Goal: Transaction & Acquisition: Purchase product/service

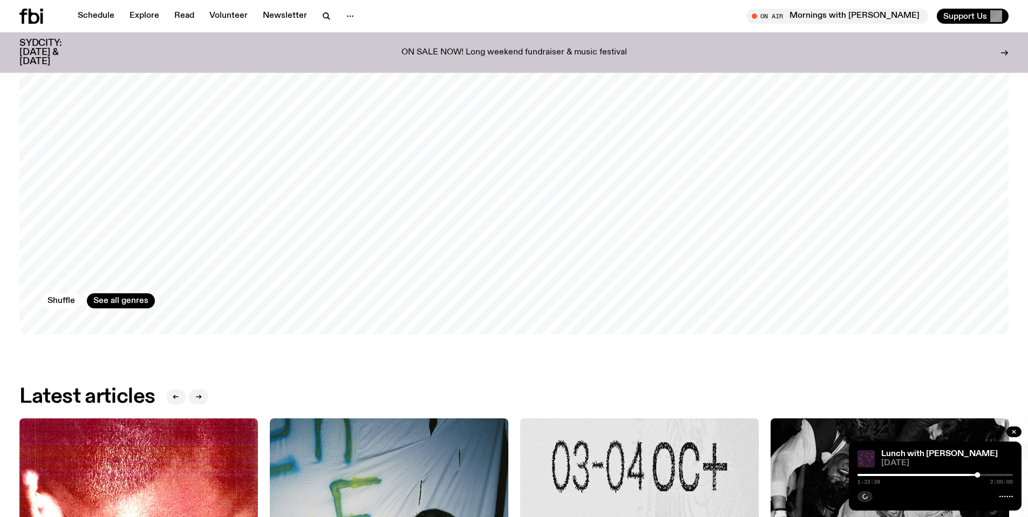
scroll to position [1614, 0]
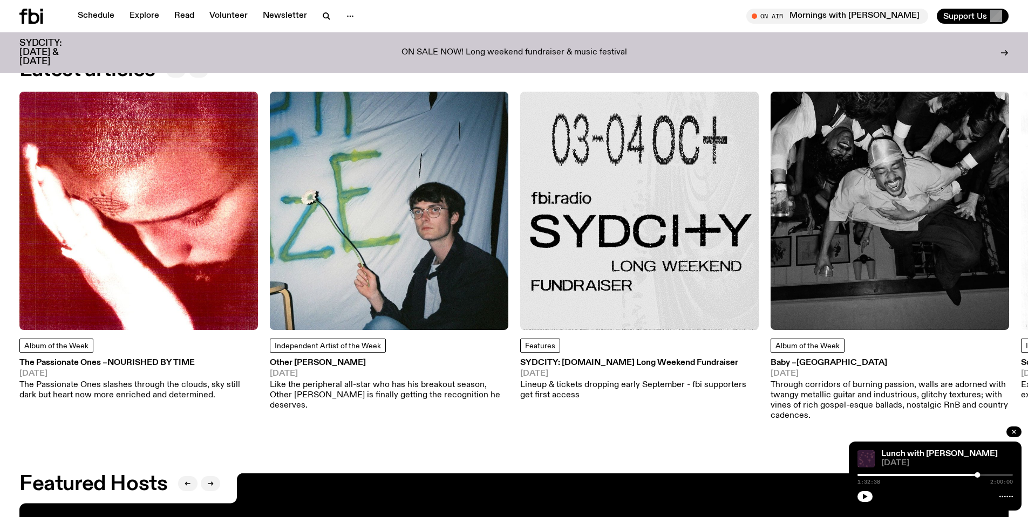
click at [623, 359] on h3 "SYDCITY: [DOMAIN_NAME] Long Weekend Fundraiser" at bounding box center [639, 363] width 239 height 8
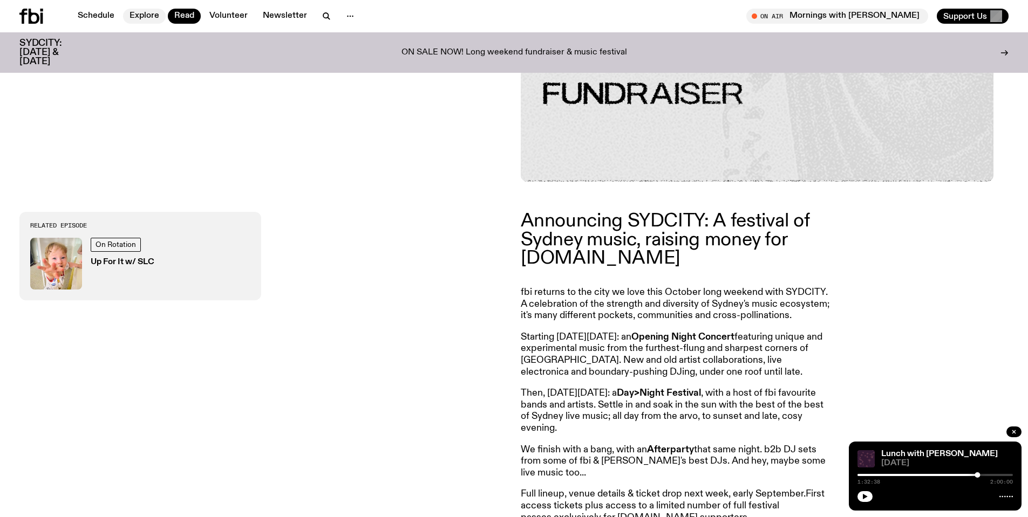
scroll to position [372, 0]
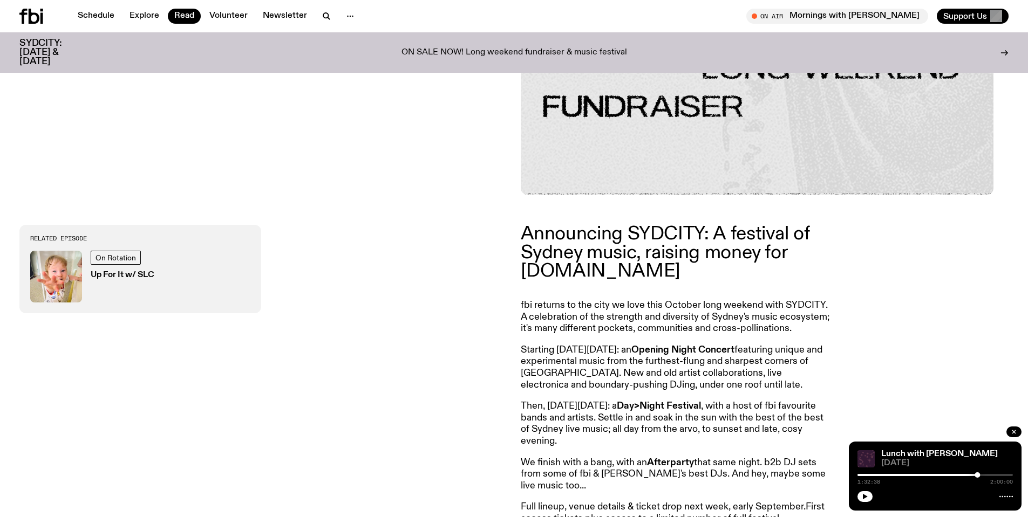
click at [138, 278] on h3 "Up For It w/ SLC" at bounding box center [123, 275] width 64 height 8
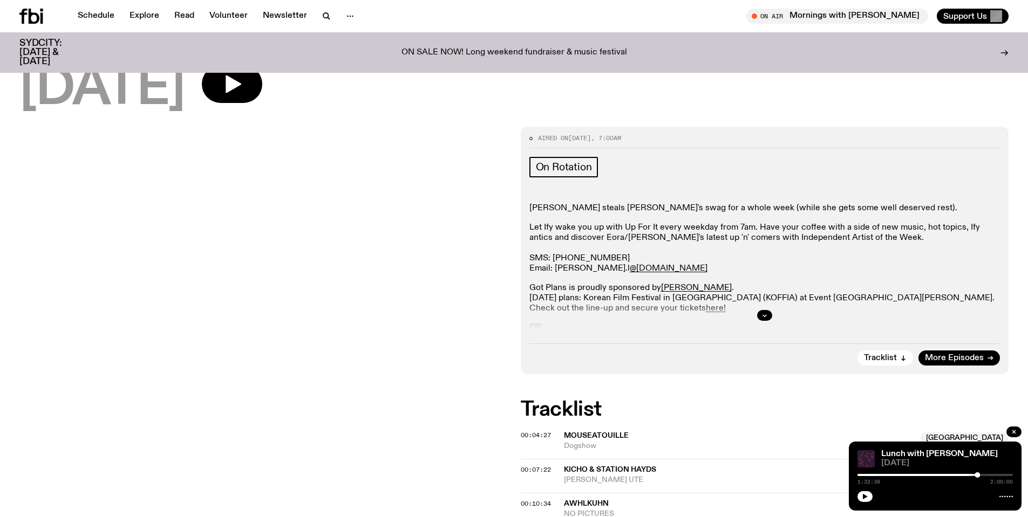
scroll to position [106, 0]
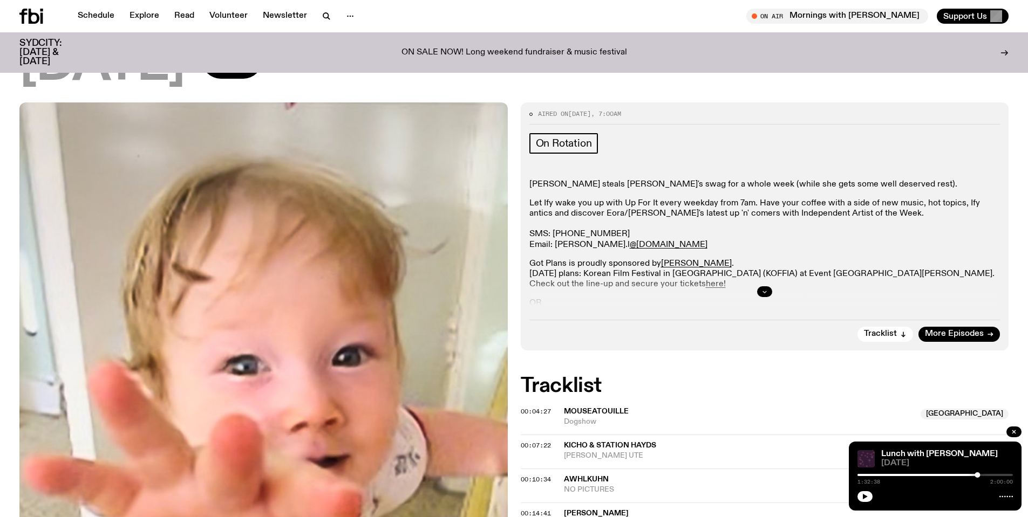
click at [760, 292] on button "button" at bounding box center [764, 292] width 15 height 11
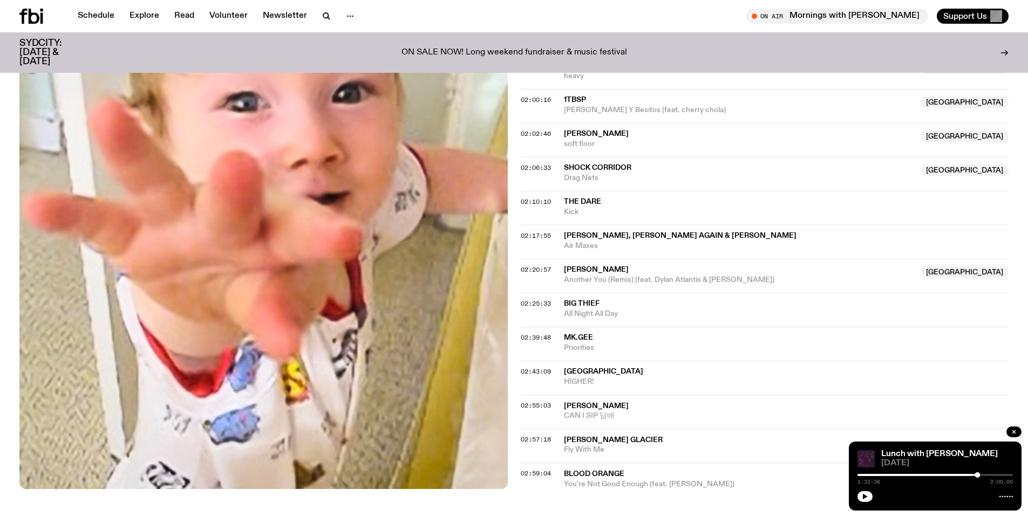
scroll to position [1401, 0]
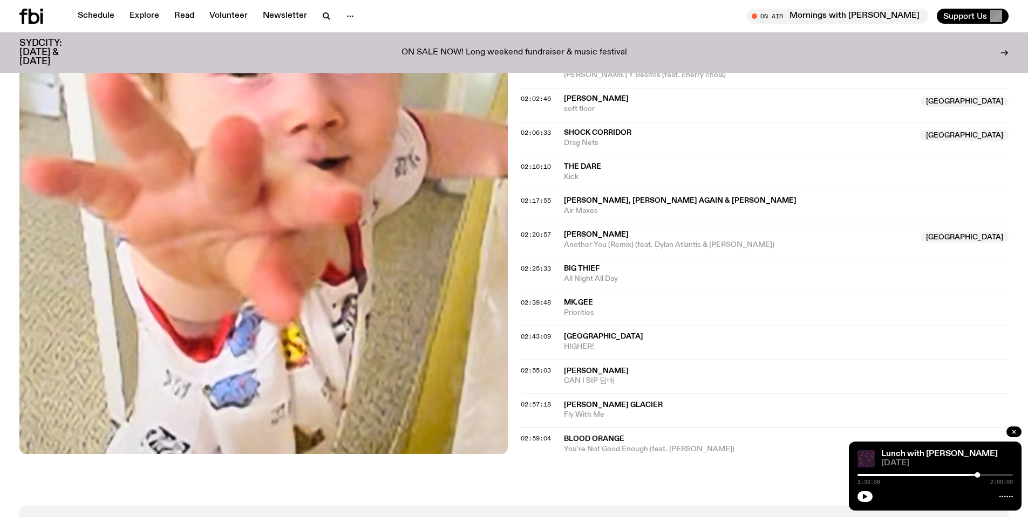
click at [28, 18] on icon at bounding box center [31, 16] width 24 height 15
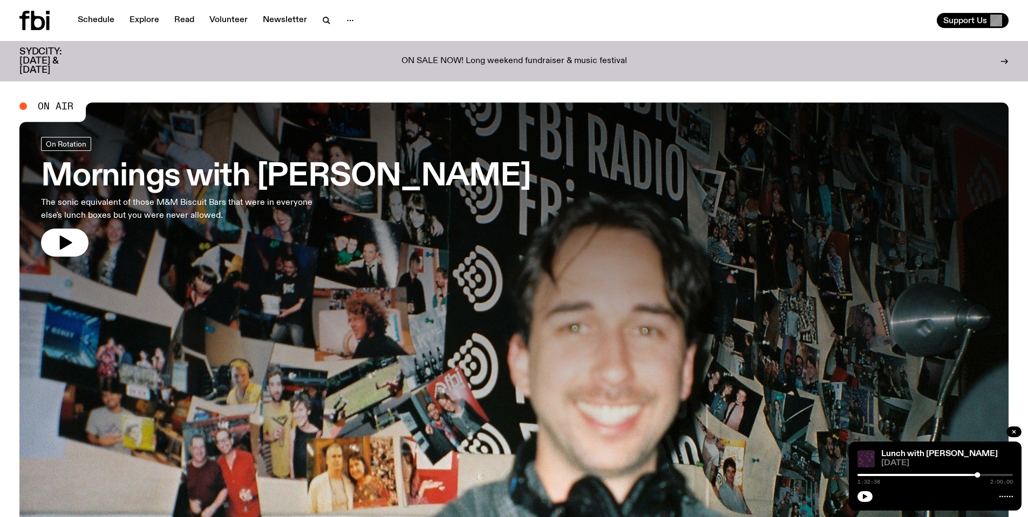
click at [500, 59] on p "ON SALE NOW! Long weekend fundraiser & music festival" at bounding box center [514, 62] width 226 height 10
